Goal: Transaction & Acquisition: Download file/media

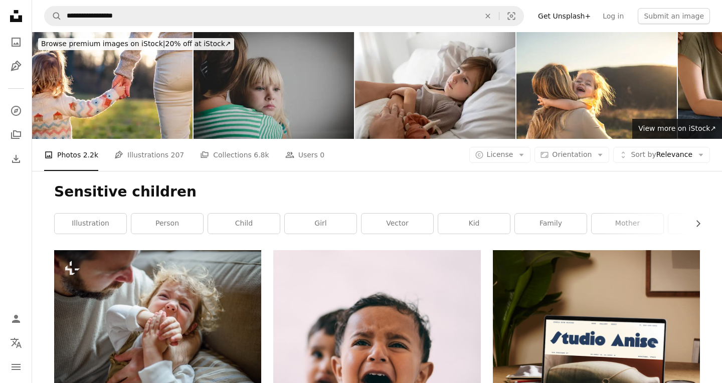
scroll to position [1720, 0]
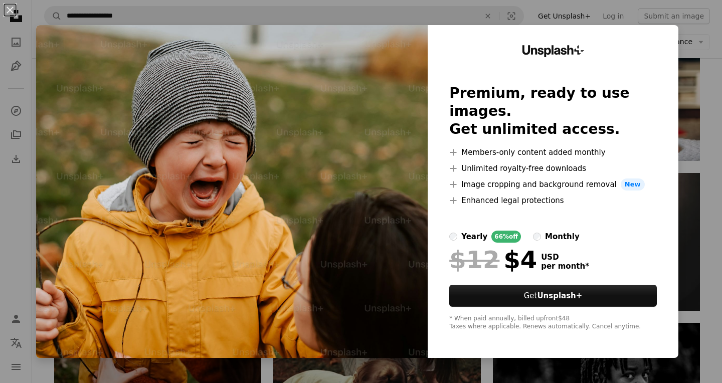
click at [699, 55] on div "An X shape Unsplash+ Premium, ready to use images. Get unlimited access. A plus…" at bounding box center [361, 191] width 722 height 383
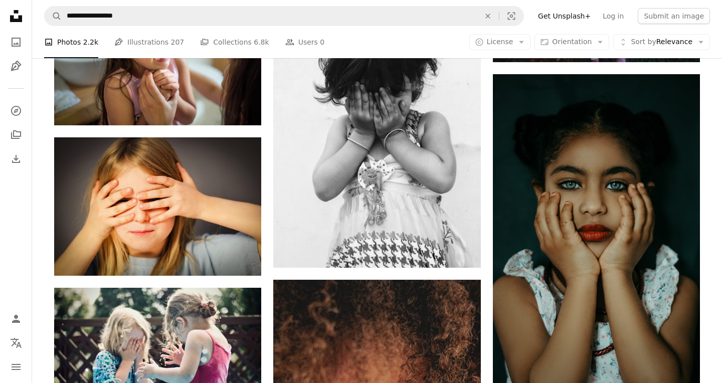
scroll to position [3031, 0]
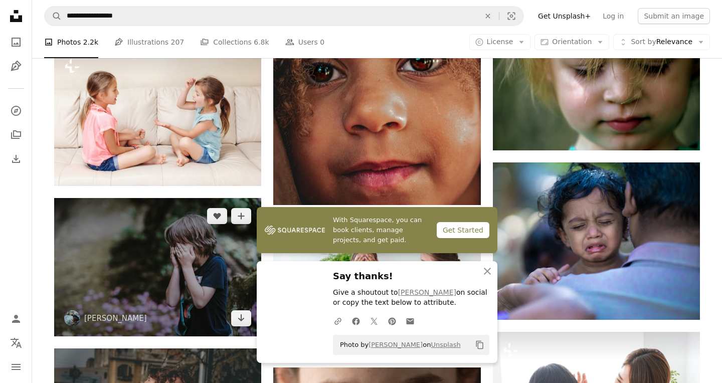
scroll to position [3442, 0]
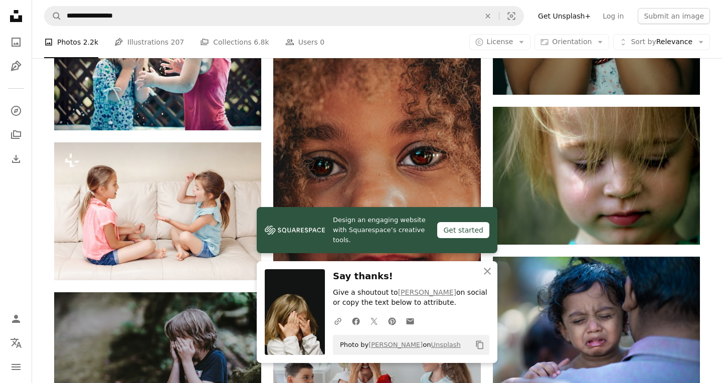
scroll to position [3286, 0]
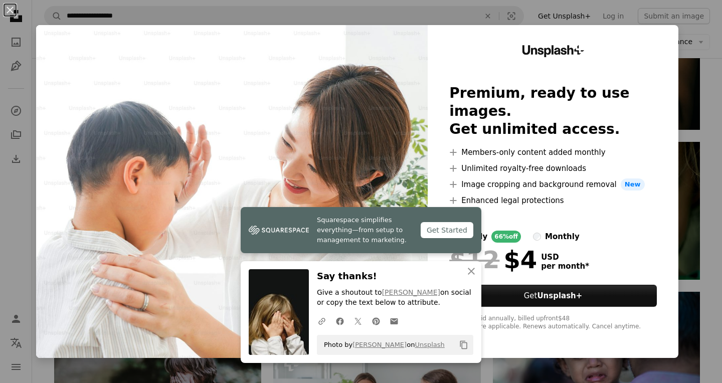
click at [711, 129] on div "An X shape Squarespace simplifies everything—from setup to management to market…" at bounding box center [361, 191] width 722 height 383
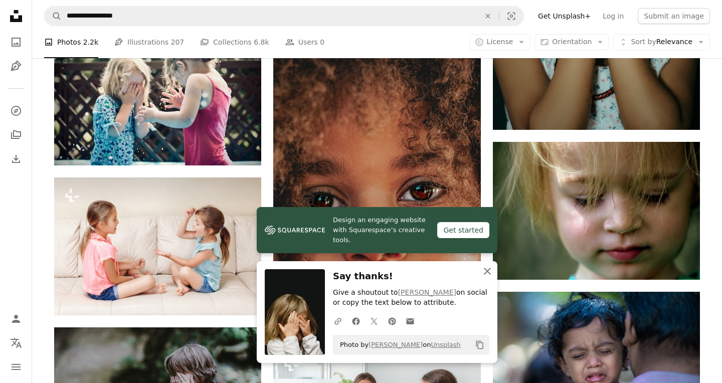
click at [490, 271] on icon "An X shape" at bounding box center [487, 271] width 12 height 12
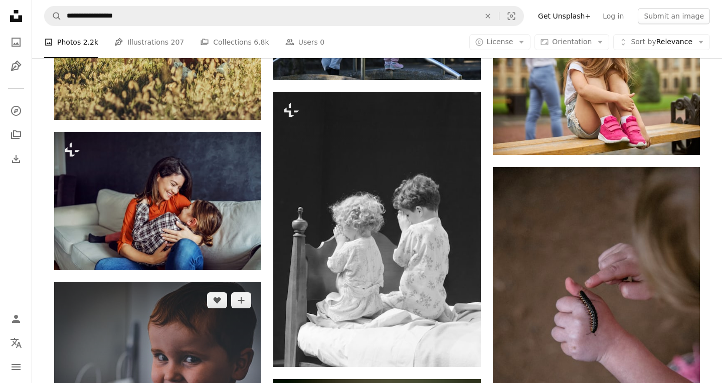
scroll to position [8322, 0]
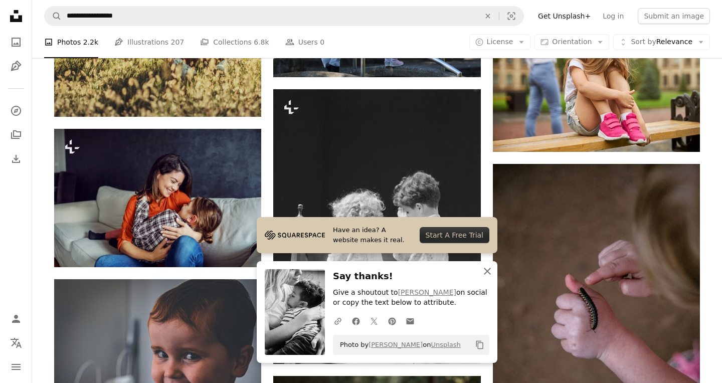
click at [483, 270] on icon "An X shape" at bounding box center [487, 271] width 12 height 12
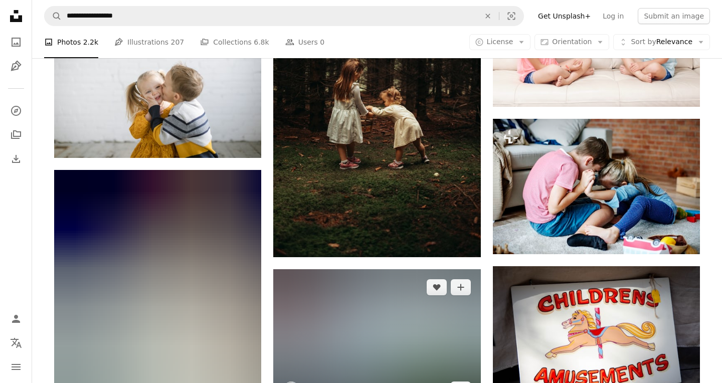
scroll to position [11170, 0]
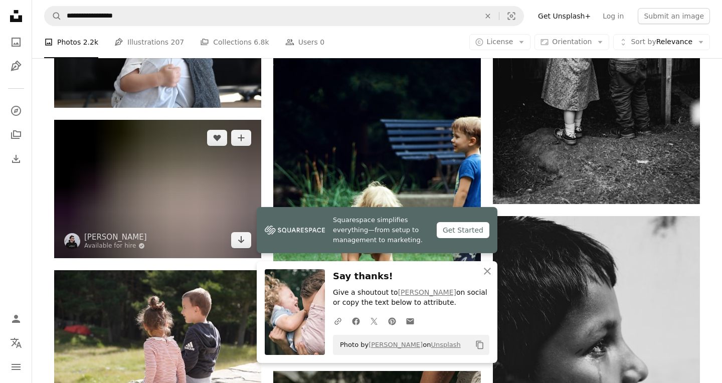
scroll to position [11543, 0]
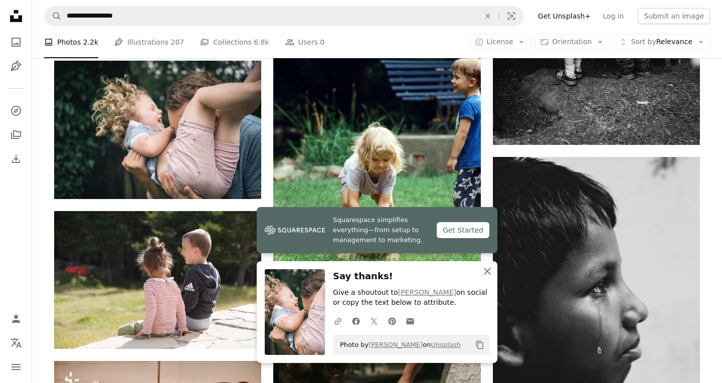
click at [487, 271] on icon "button" at bounding box center [487, 271] width 7 height 7
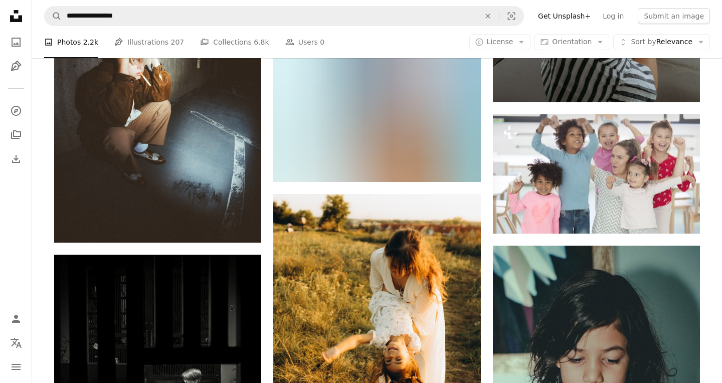
scroll to position [14301, 0]
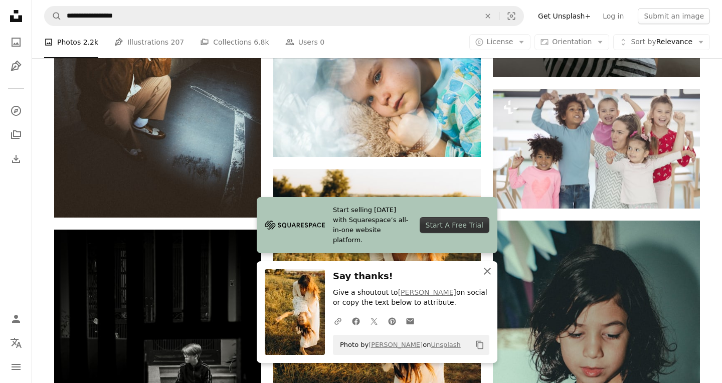
click at [488, 271] on icon "button" at bounding box center [487, 271] width 7 height 7
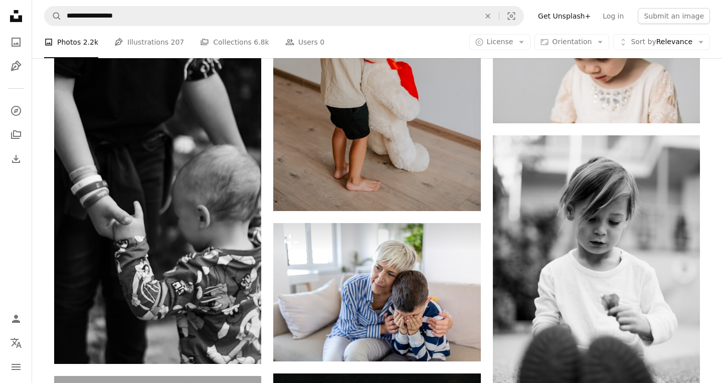
scroll to position [15605, 0]
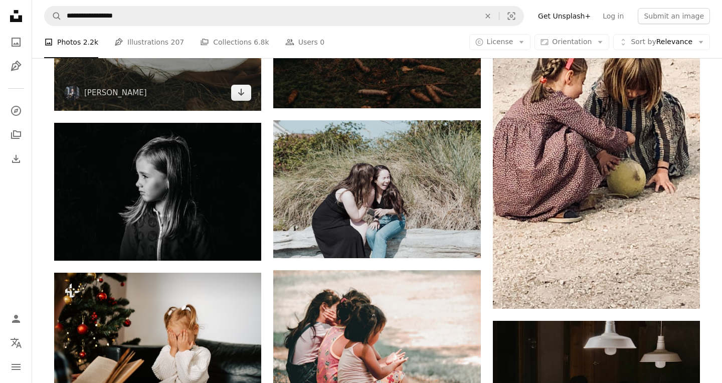
scroll to position [16341, 0]
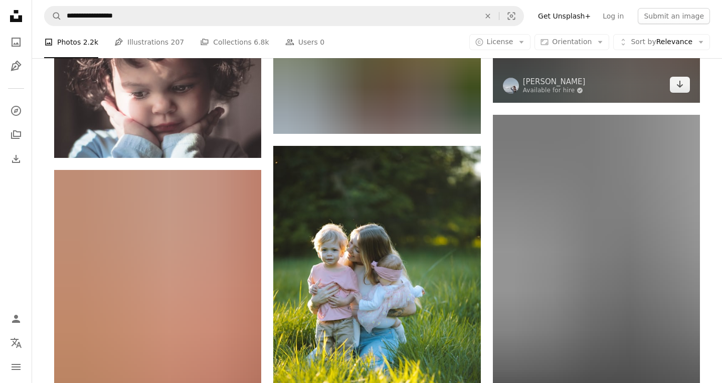
scroll to position [17210, 0]
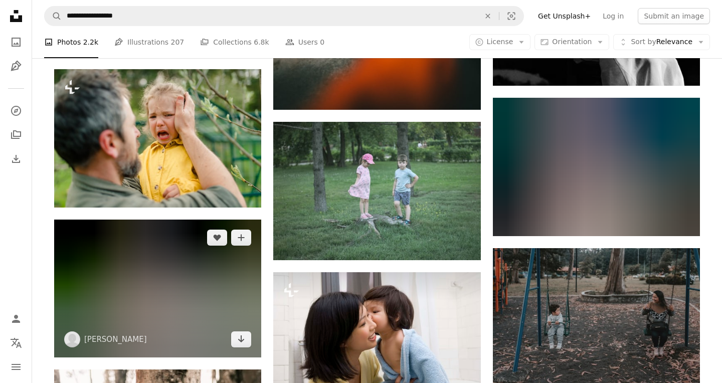
scroll to position [17880, 0]
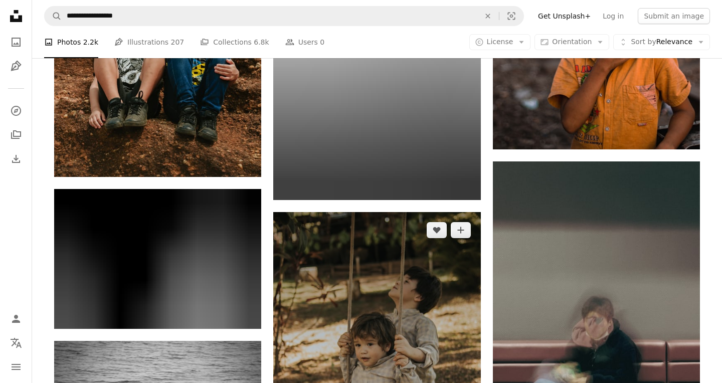
scroll to position [19604, 0]
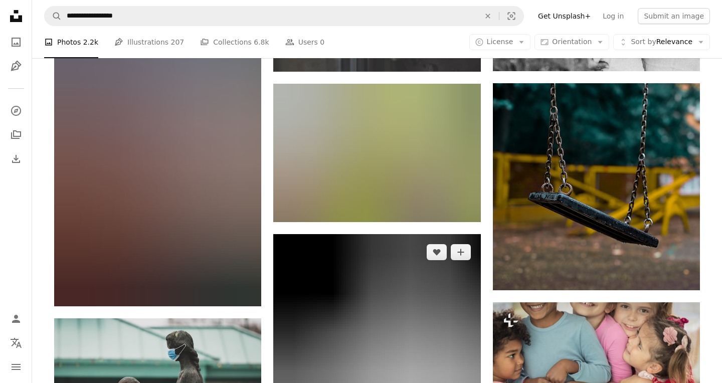
scroll to position [22312, 0]
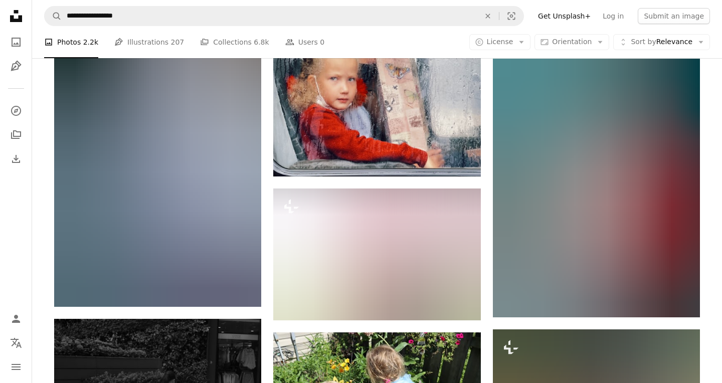
scroll to position [25385, 0]
